Goal: Transaction & Acquisition: Purchase product/service

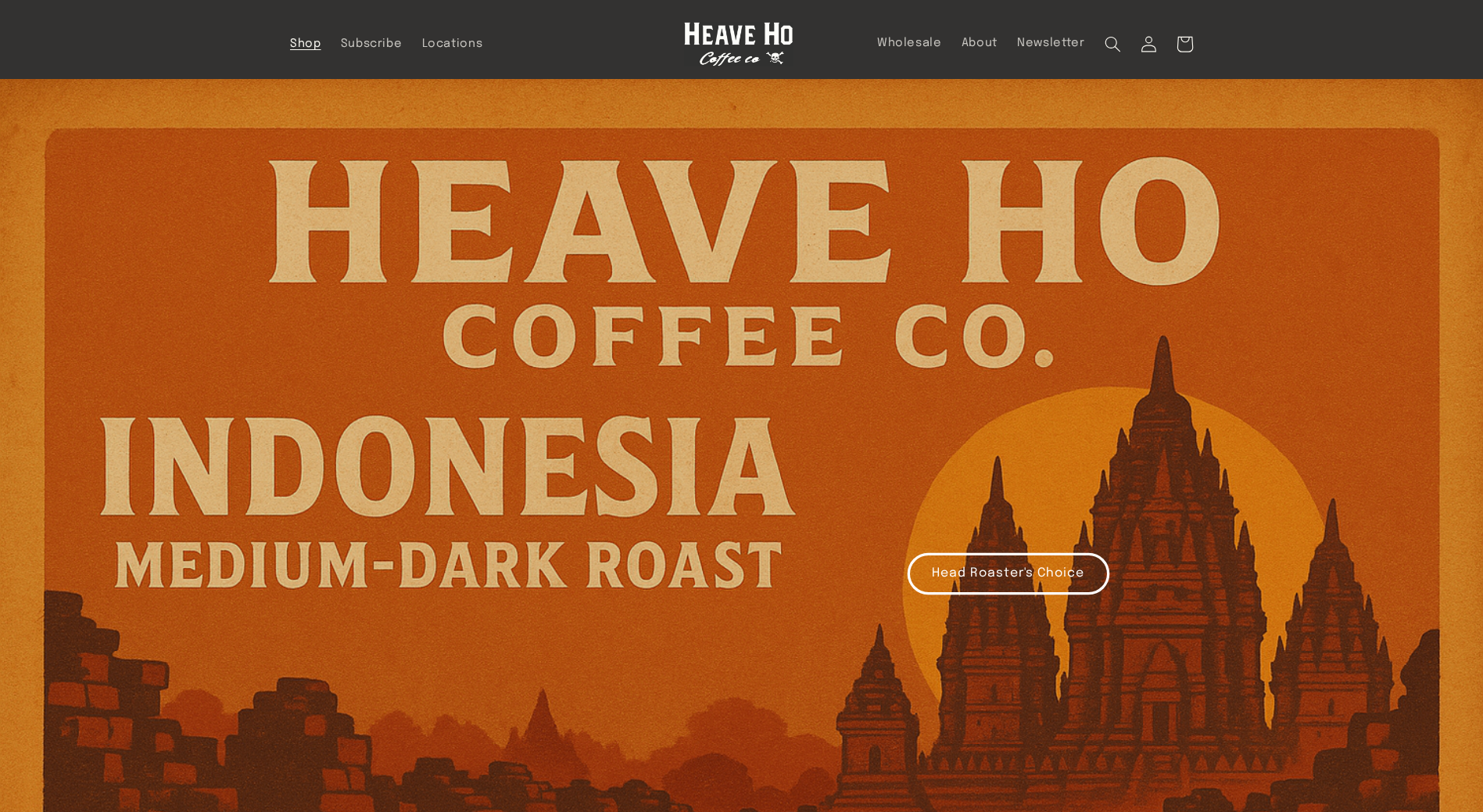
click at [315, 43] on span "Shop" at bounding box center [305, 43] width 32 height 15
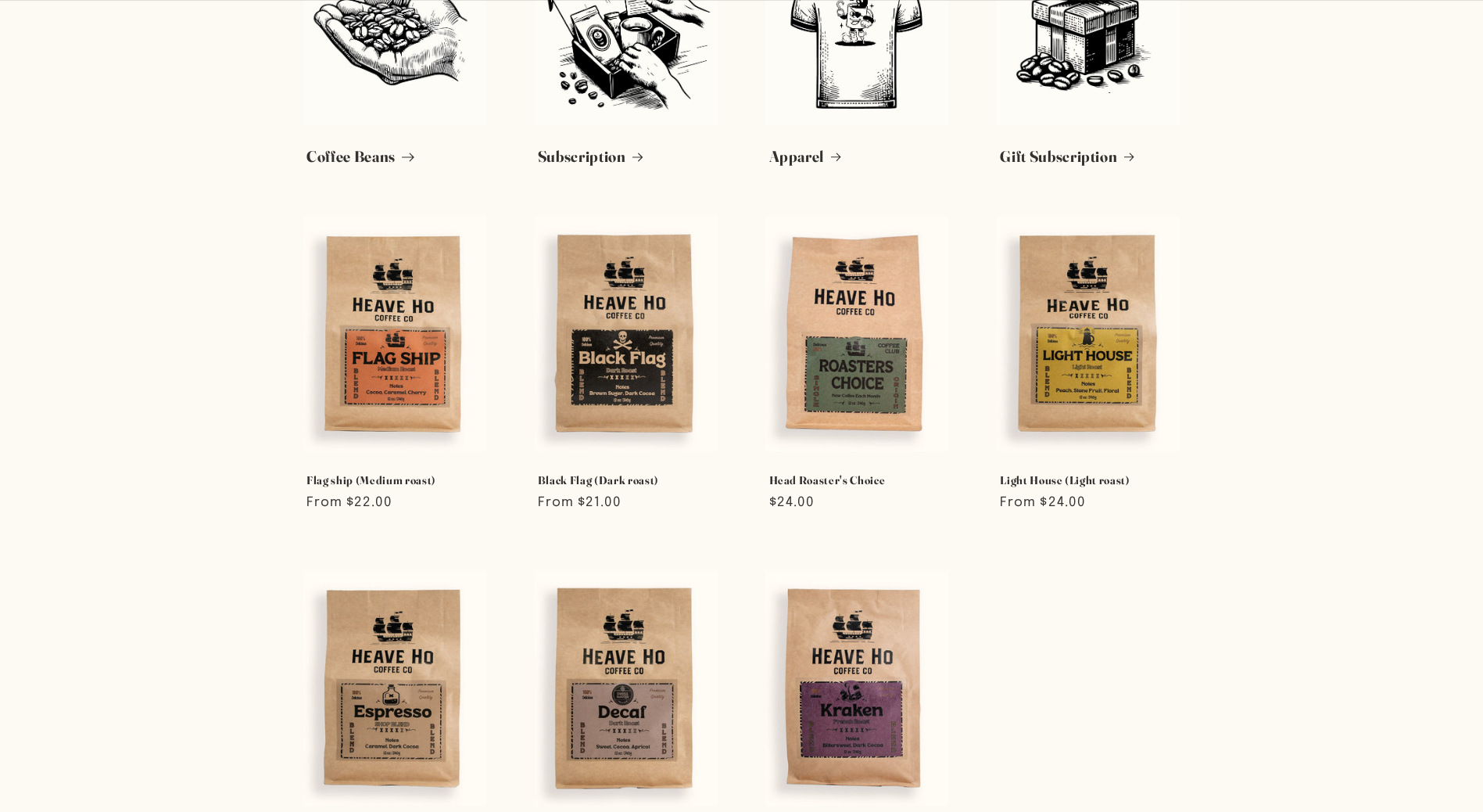
scroll to position [312, 0]
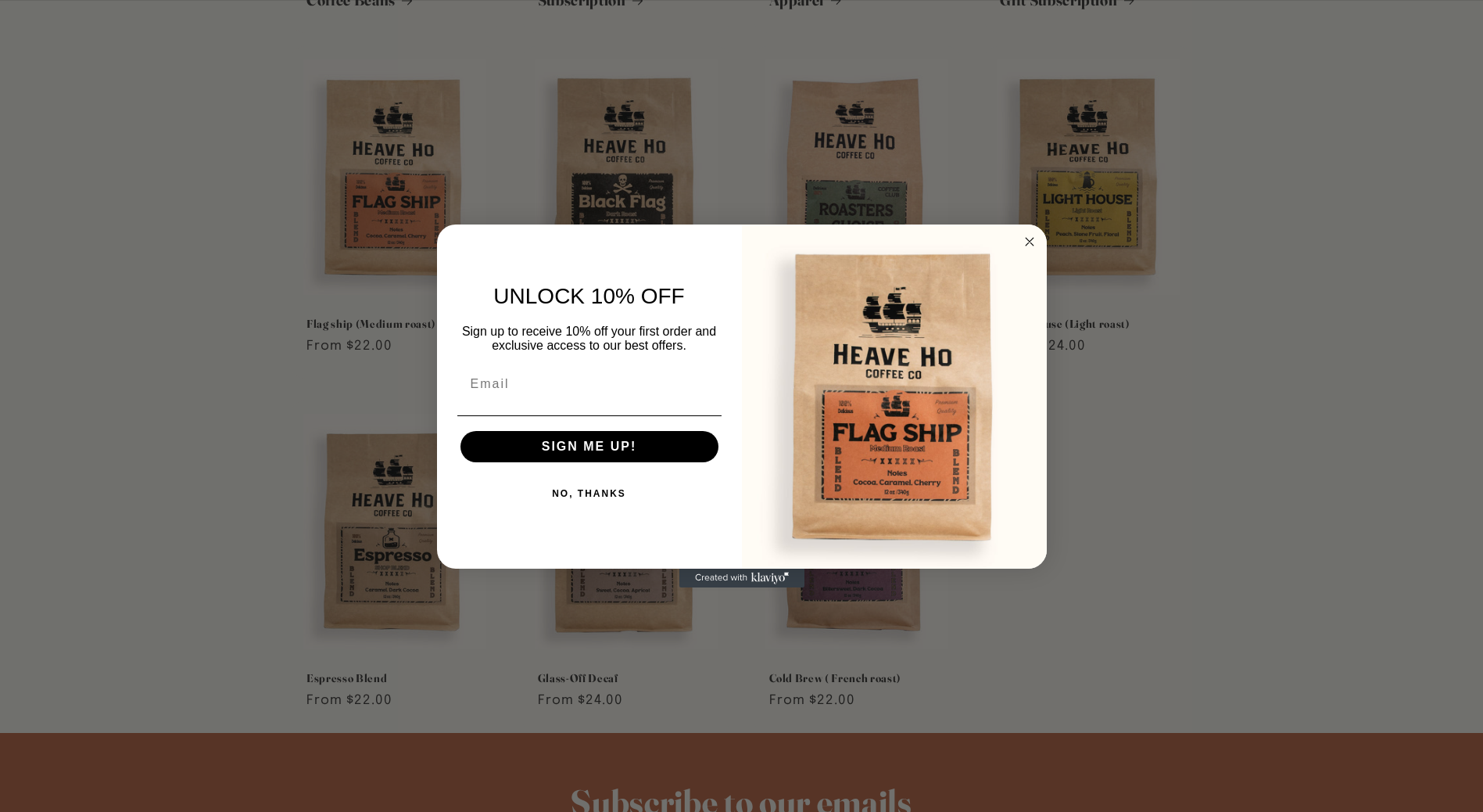
click at [1024, 244] on circle "Close dialog" at bounding box center [1030, 241] width 18 height 18
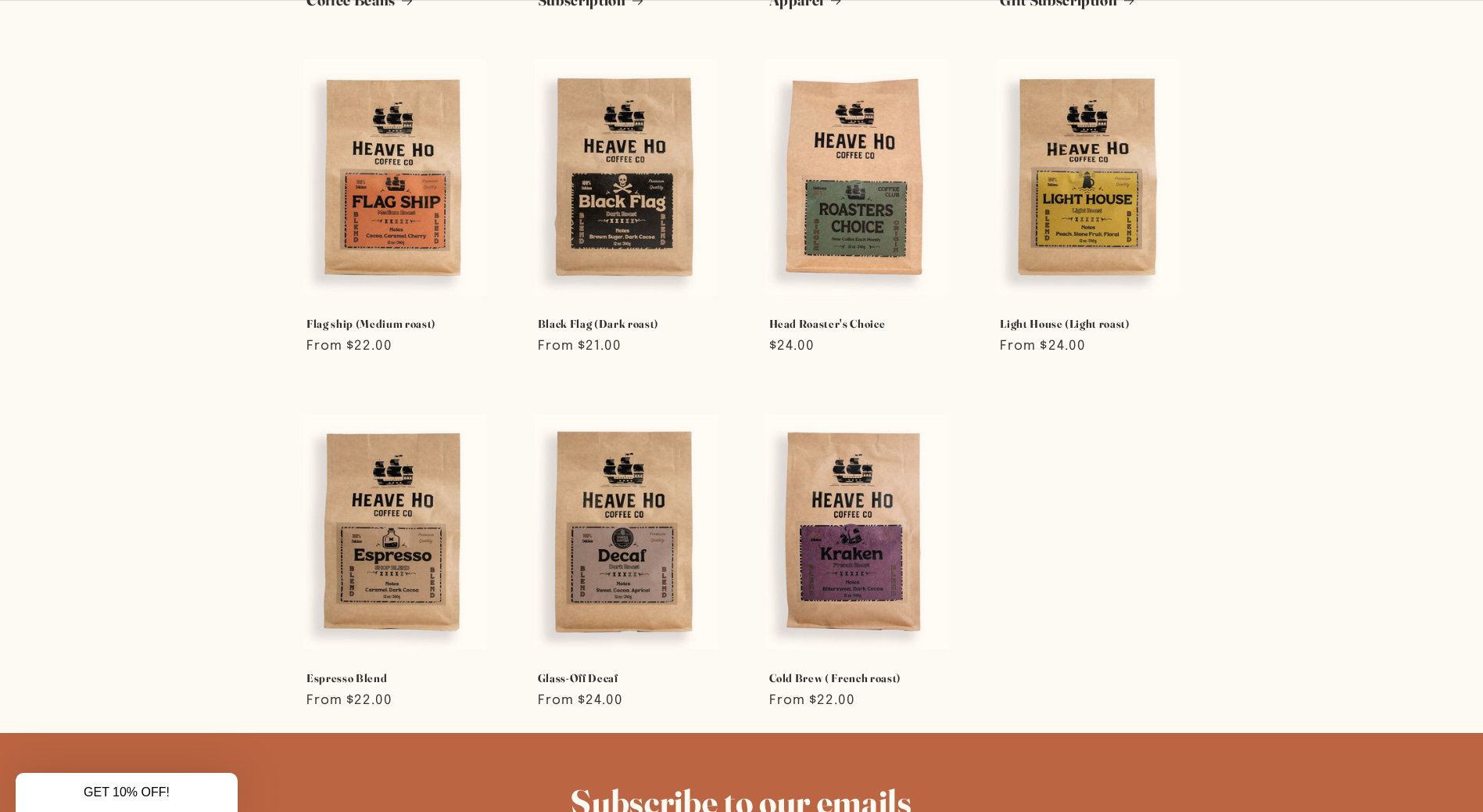
click at [1053, 215] on div "Close dialog UNLOCK 10% OFF Sign up to receive 10% off your first order and exc…" at bounding box center [741, 406] width 1483 height 812
click at [1027, 325] on link "Light House (Light roast)" at bounding box center [1088, 323] width 176 height 14
